Goal: Task Accomplishment & Management: Use online tool/utility

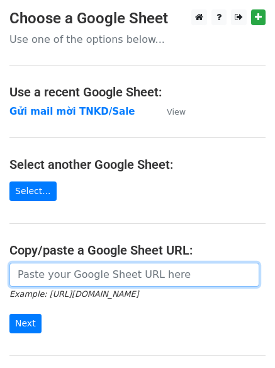
click at [46, 277] on input "url" at bounding box center [134, 275] width 250 height 24
paste input "https://docs.google.com/spreadsheets/d/1TtAizbGxqnDU64DPIErVZcve06-jb8T-hSU-B2z…"
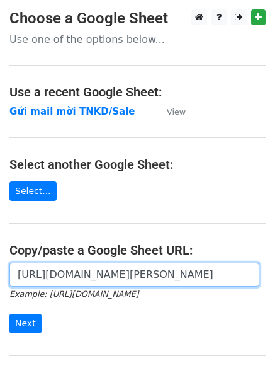
scroll to position [133, 0]
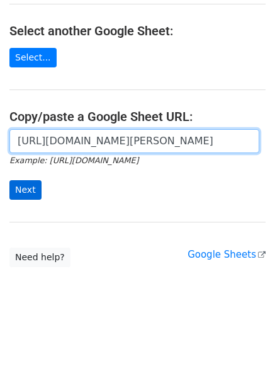
type input "https://docs.google.com/spreadsheets/d/1TtAizbGxqnDU64DPIErVZcve06-jb8T-hSU-B2z…"
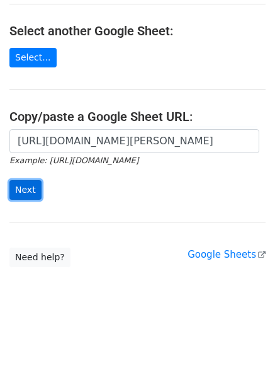
click at [33, 198] on input "Next" at bounding box center [25, 190] width 32 height 20
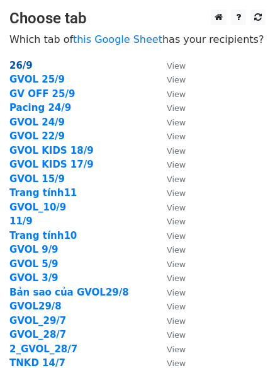
click at [25, 65] on strong "26/9" at bounding box center [20, 65] width 23 height 11
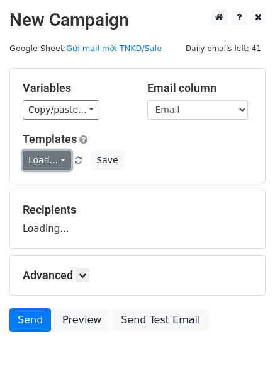
click at [59, 157] on link "Load..." at bounding box center [47, 160] width 48 height 20
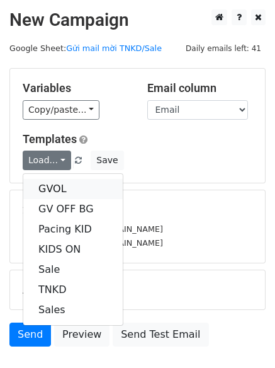
click at [59, 184] on link "GVOL" at bounding box center [72, 189] width 99 height 20
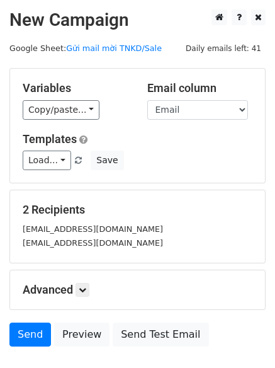
scroll to position [85, 0]
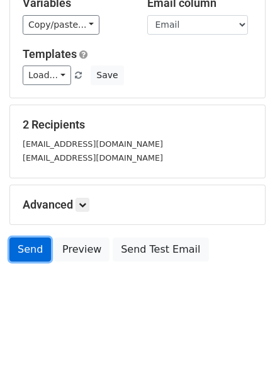
click at [31, 247] on link "Send" at bounding box center [30, 249] width 42 height 24
